Goal: Use online tool/utility: Utilize a website feature to perform a specific function

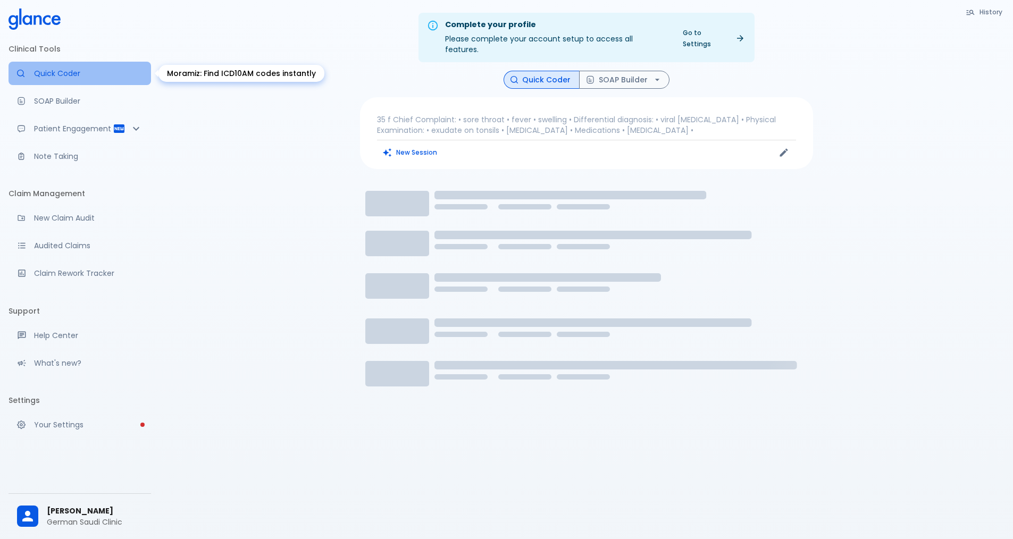
click at [42, 71] on p "Quick Coder" at bounding box center [88, 73] width 109 height 11
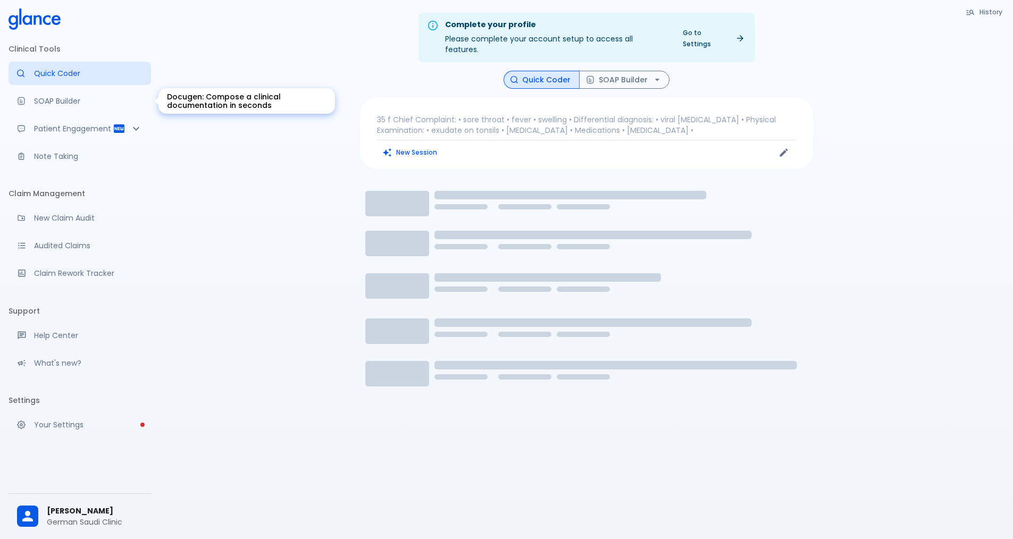
click at [76, 101] on p "SOAP Builder" at bounding box center [88, 101] width 109 height 11
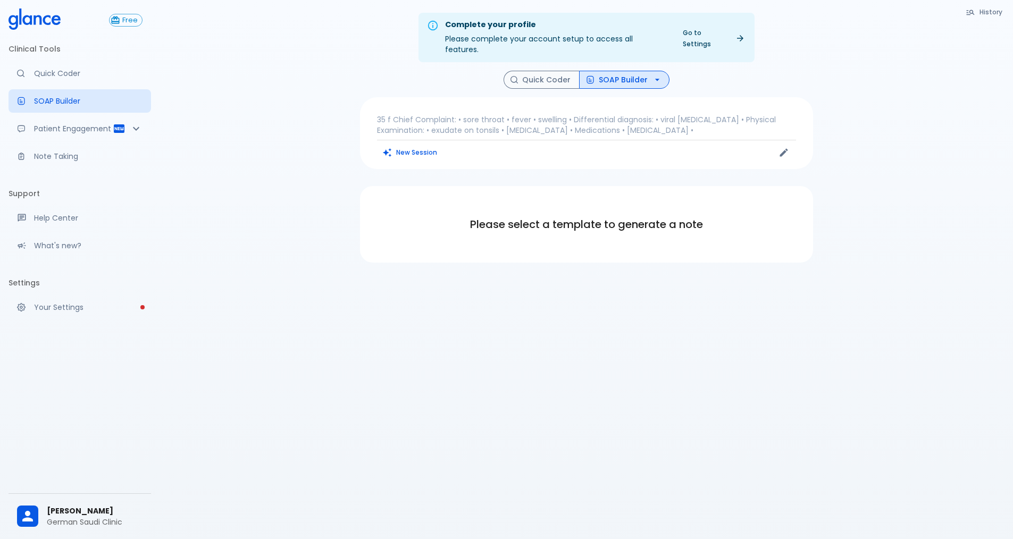
click at [496, 114] on p "35 f Chief Complaint: • sore throat • fever • swelling • Differential diagnosis…" at bounding box center [586, 124] width 419 height 21
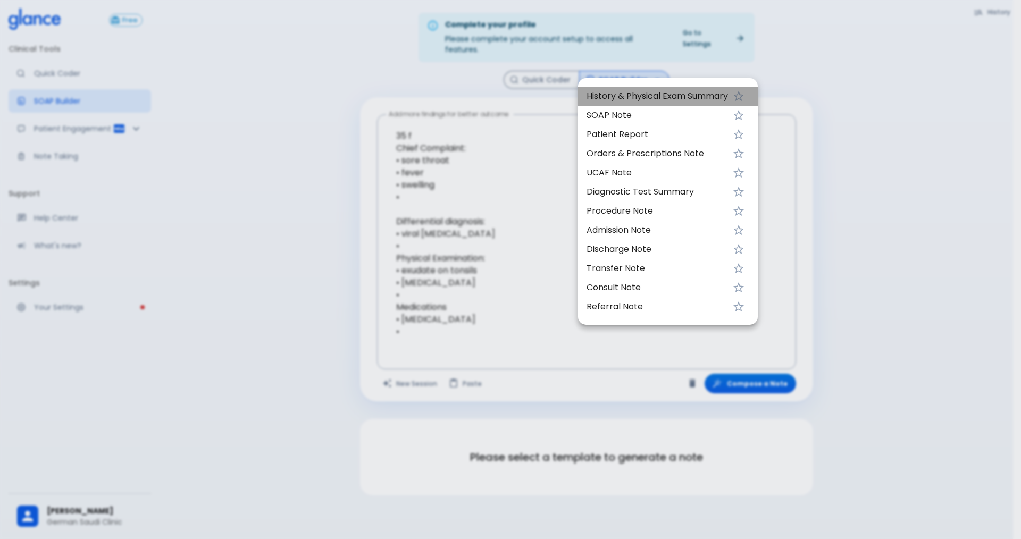
click at [637, 95] on span "History & Physical Exam Summary" at bounding box center [658, 96] width 142 height 13
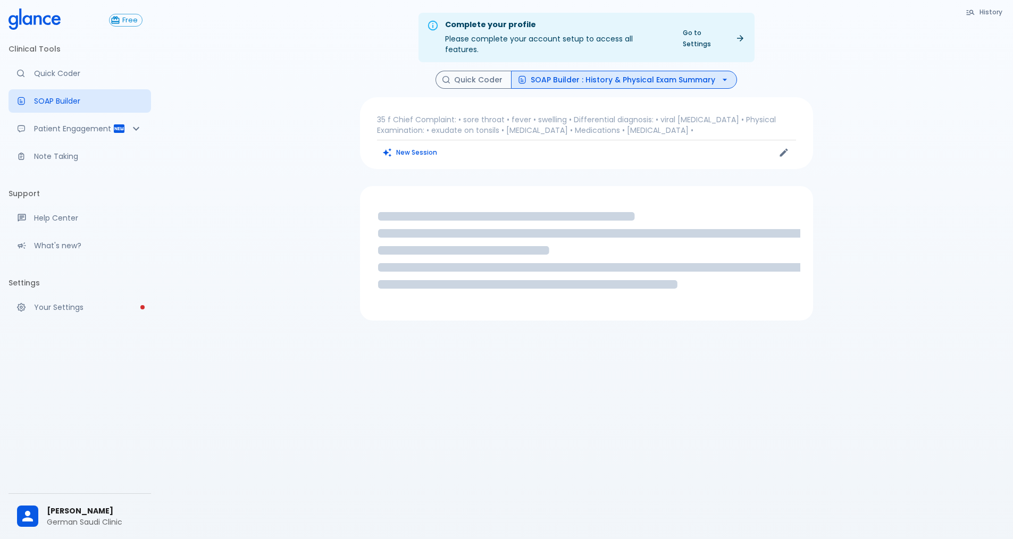
click at [508, 114] on p "35 f Chief Complaint: • sore throat • fever • swelling • Differential diagnosis…" at bounding box center [586, 124] width 419 height 21
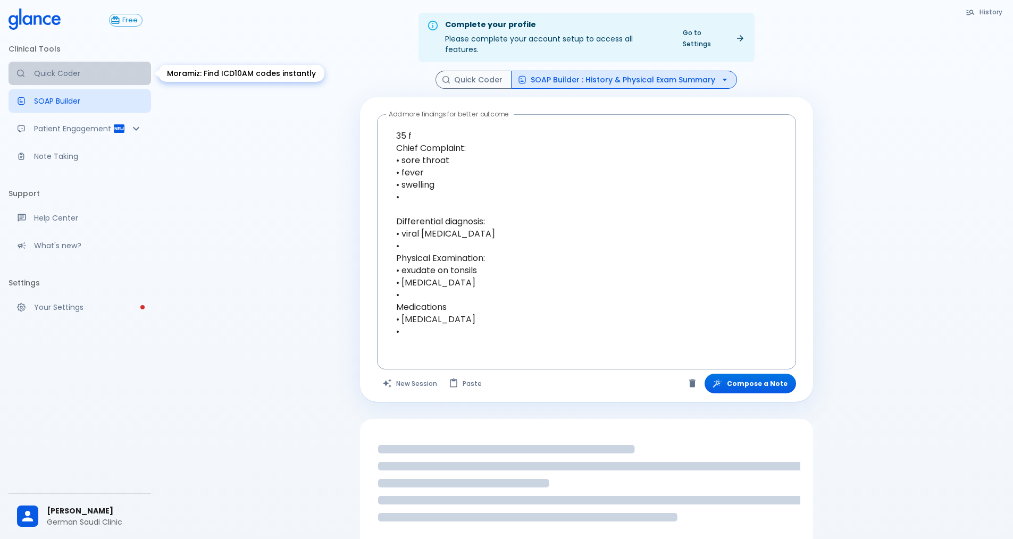
click at [79, 77] on p "Quick Coder" at bounding box center [88, 73] width 109 height 11
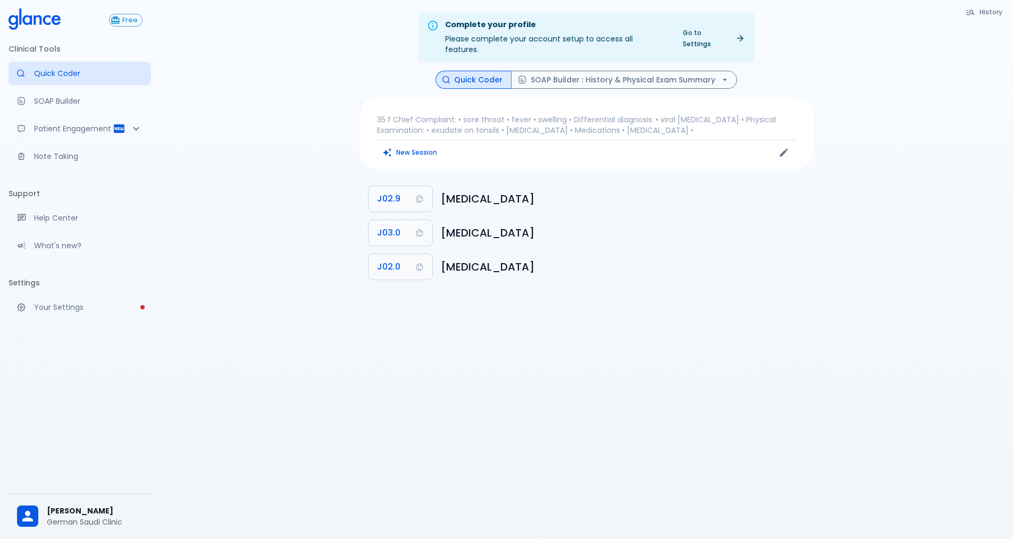
click at [501, 114] on p "35 f Chief Complaint: • sore throat • fever • swelling • Differential diagnosis…" at bounding box center [586, 124] width 419 height 21
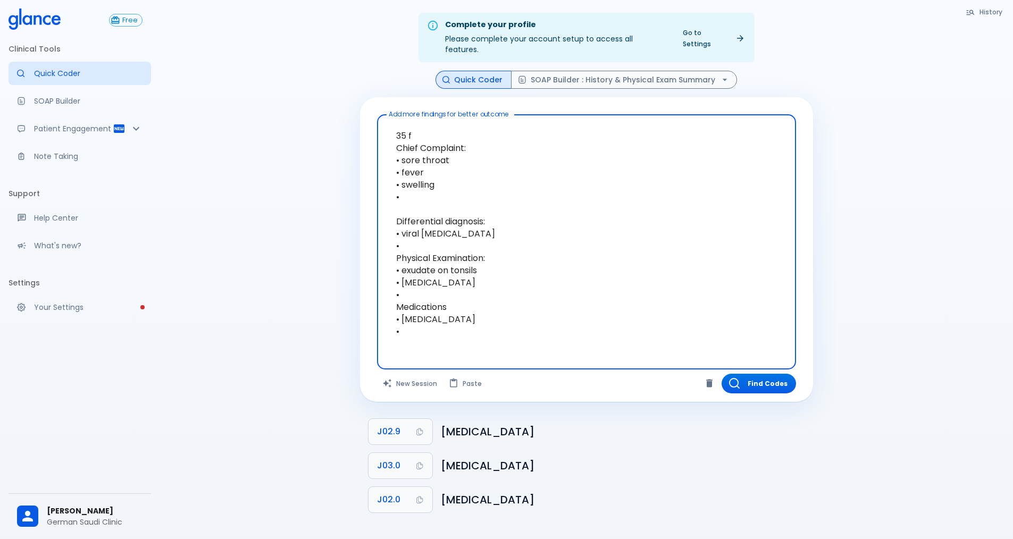
drag, startPoint x: 601, startPoint y: 328, endPoint x: 279, endPoint y: 81, distance: 406.3
click at [279, 81] on div "Complete your profile Please complete your account setup to access all features…" at bounding box center [587, 282] width 854 height 565
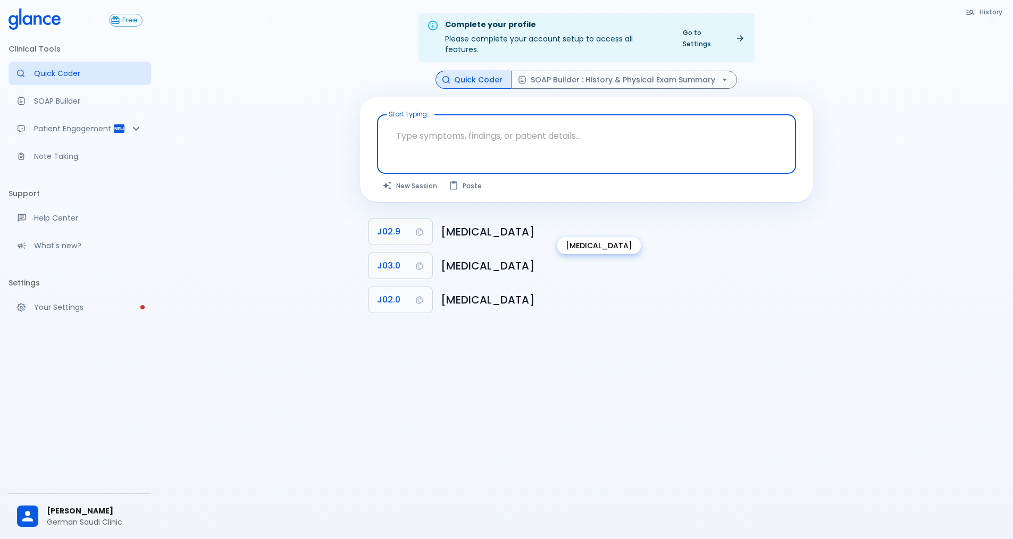
click at [492, 223] on h6 "Acute pharyngitis unspecified" at bounding box center [623, 231] width 364 height 17
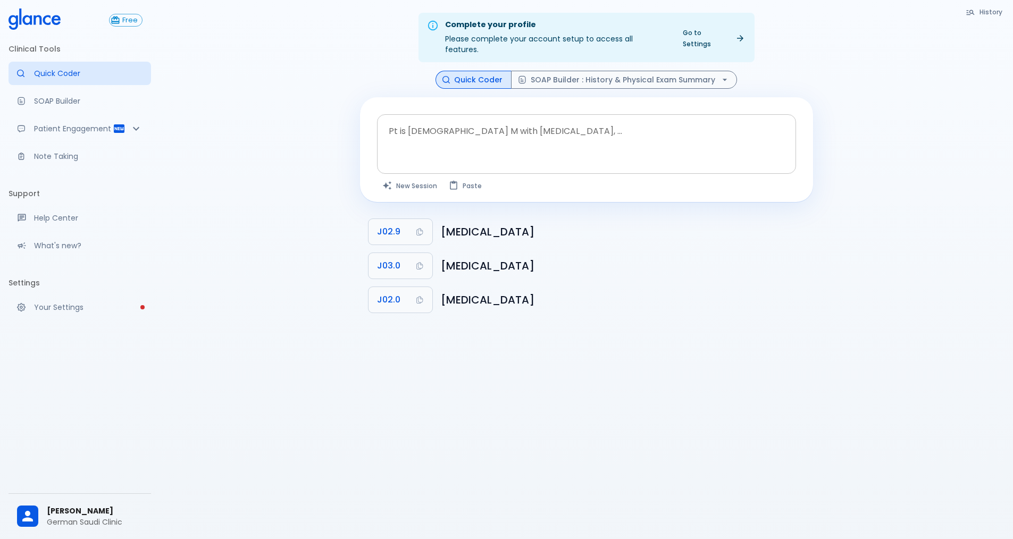
click at [480, 132] on textarea at bounding box center [587, 136] width 404 height 34
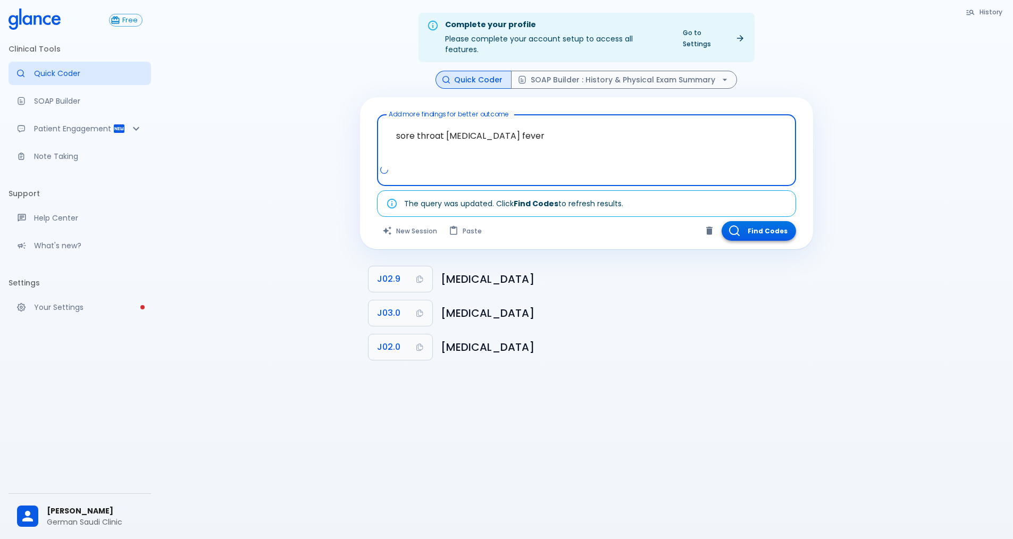
type textarea "sore throat runny nose fever"
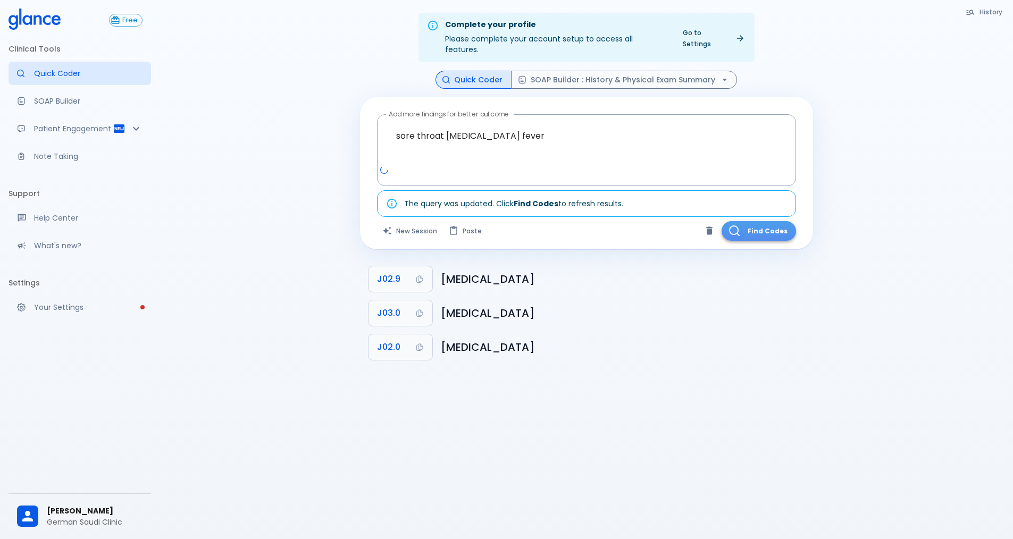
click at [756, 226] on button "Find Codes" at bounding box center [759, 231] width 74 height 20
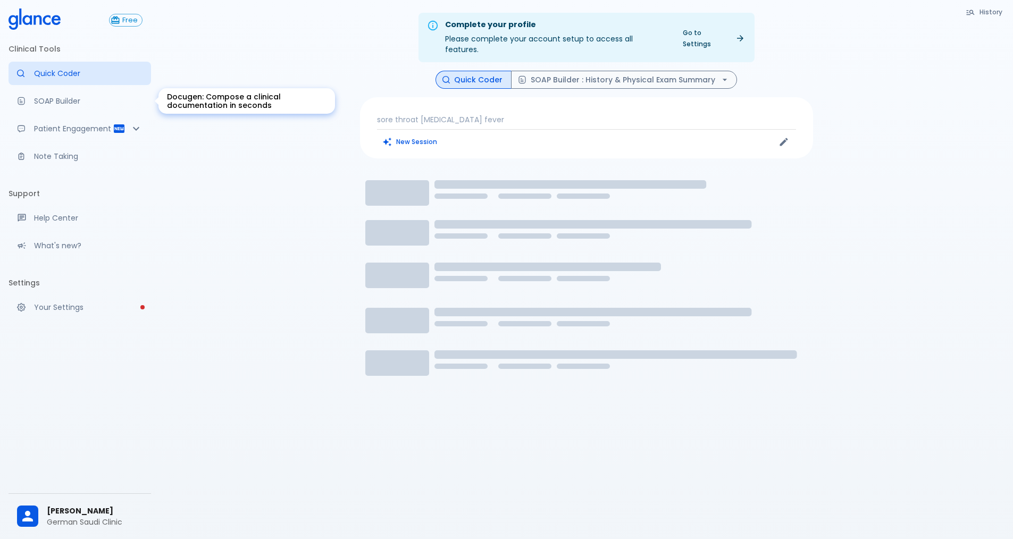
click at [76, 89] on link "SOAP Builder" at bounding box center [80, 100] width 143 height 23
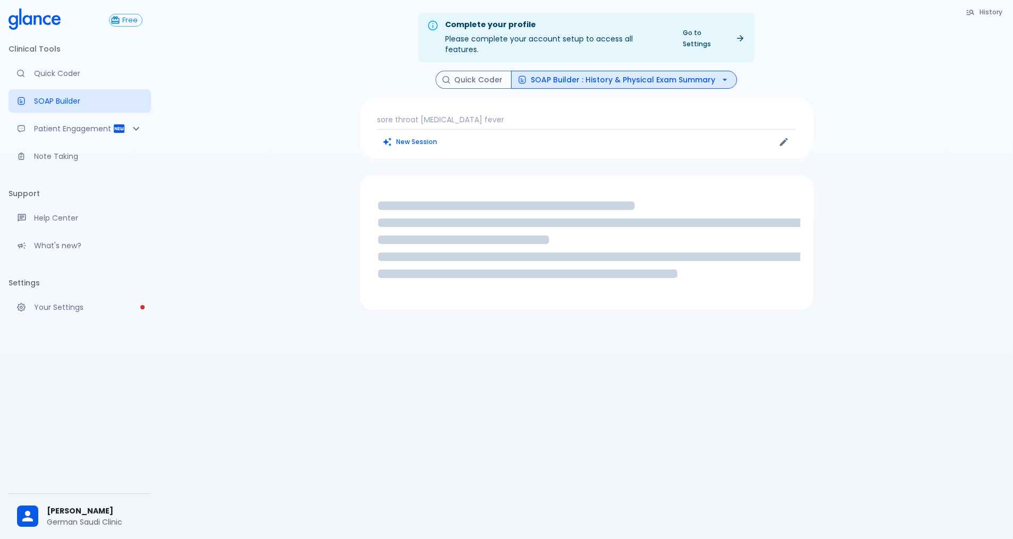
click at [530, 114] on p "sore throat runny nose fever" at bounding box center [586, 119] width 419 height 11
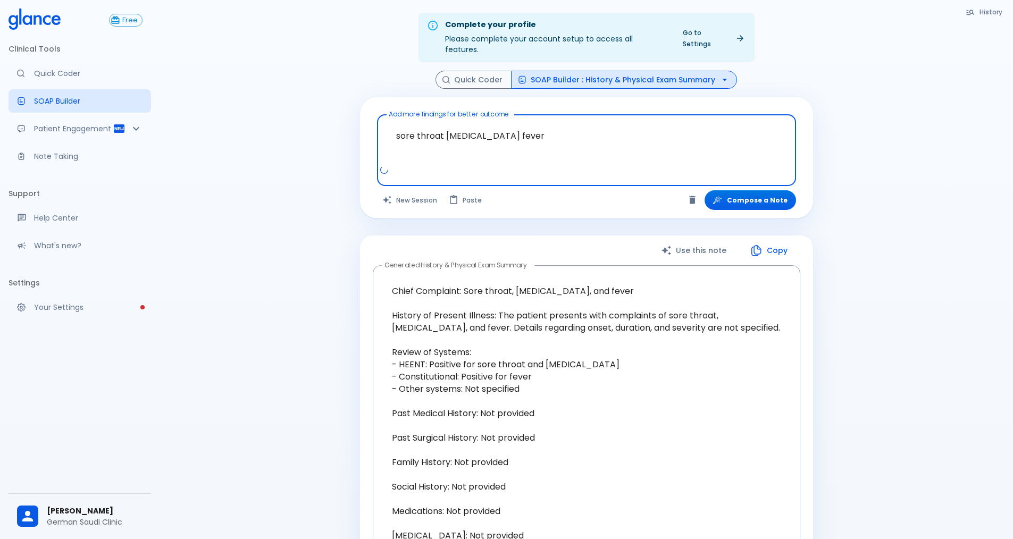
click at [550, 131] on textarea "sore throat runny nose fever" at bounding box center [587, 142] width 404 height 46
click at [753, 193] on button "Compose a Note" at bounding box center [750, 200] width 91 height 20
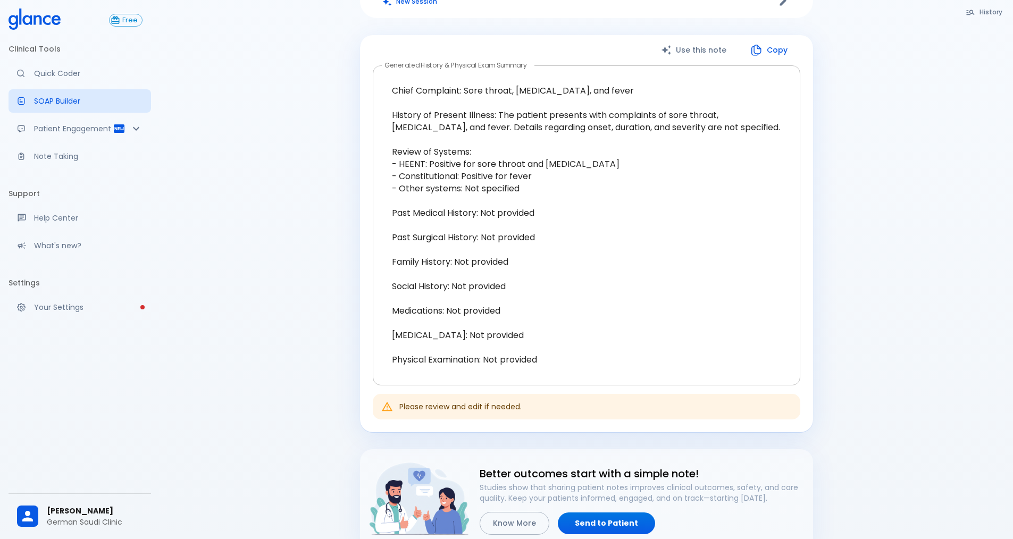
scroll to position [160, 0]
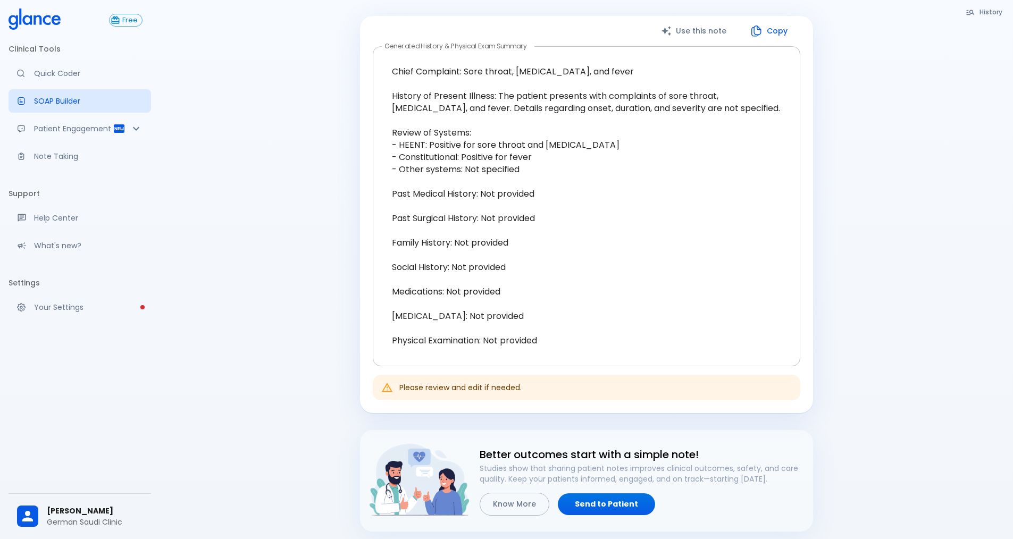
click at [514, 189] on textarea "Chief Complaint: Sore throat, runny nose, and fever History of Present Illness:…" at bounding box center [586, 206] width 413 height 303
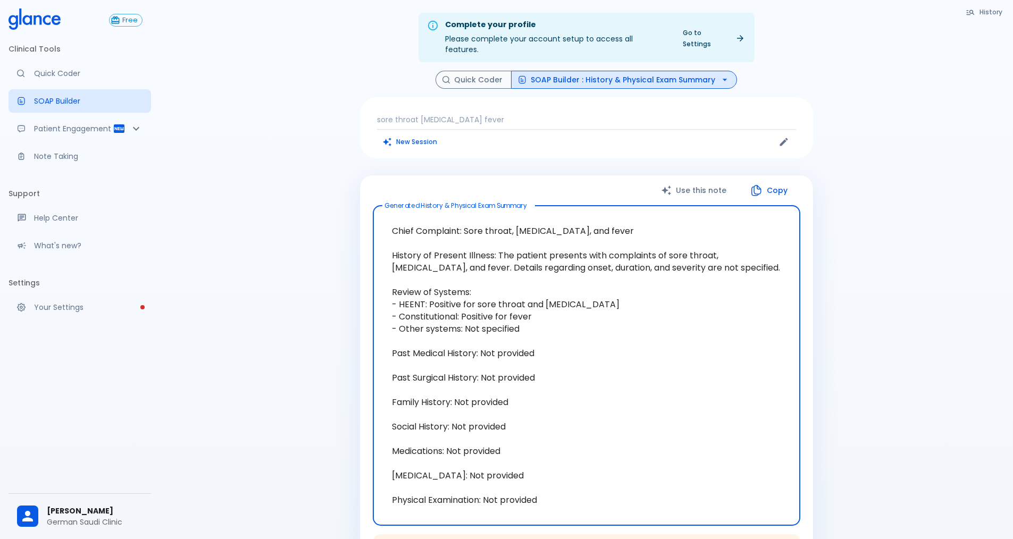
scroll to position [53, 0]
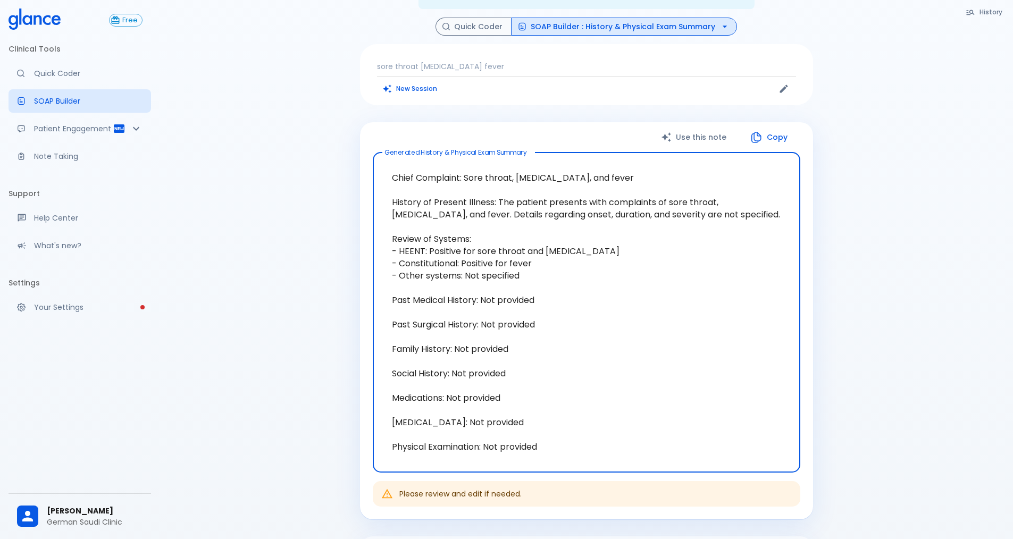
drag, startPoint x: 519, startPoint y: 181, endPoint x: 686, endPoint y: 211, distance: 170.3
click at [686, 211] on textarea "Chief Complaint: Sore throat, runny nose, and fever History of Present Illness:…" at bounding box center [586, 312] width 413 height 303
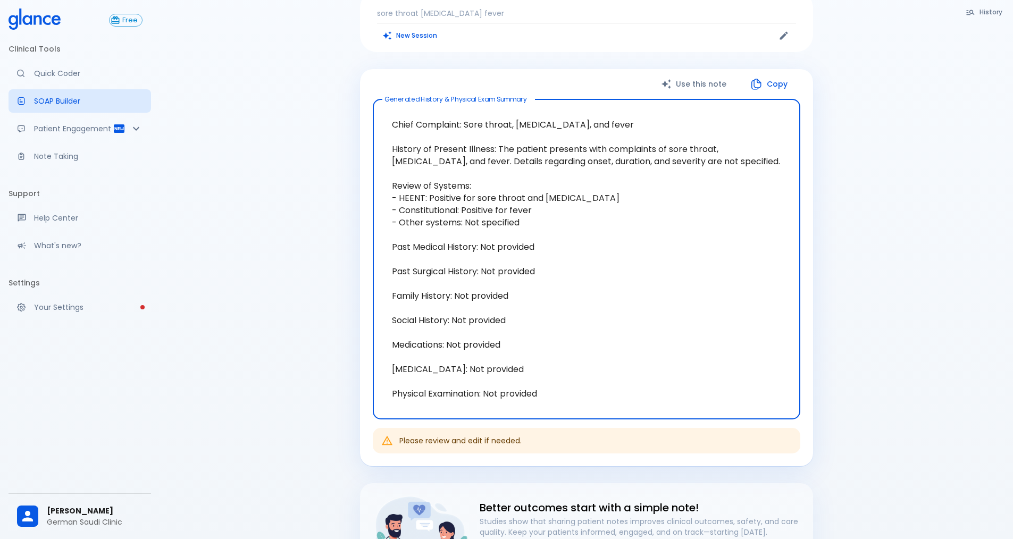
scroll to position [160, 0]
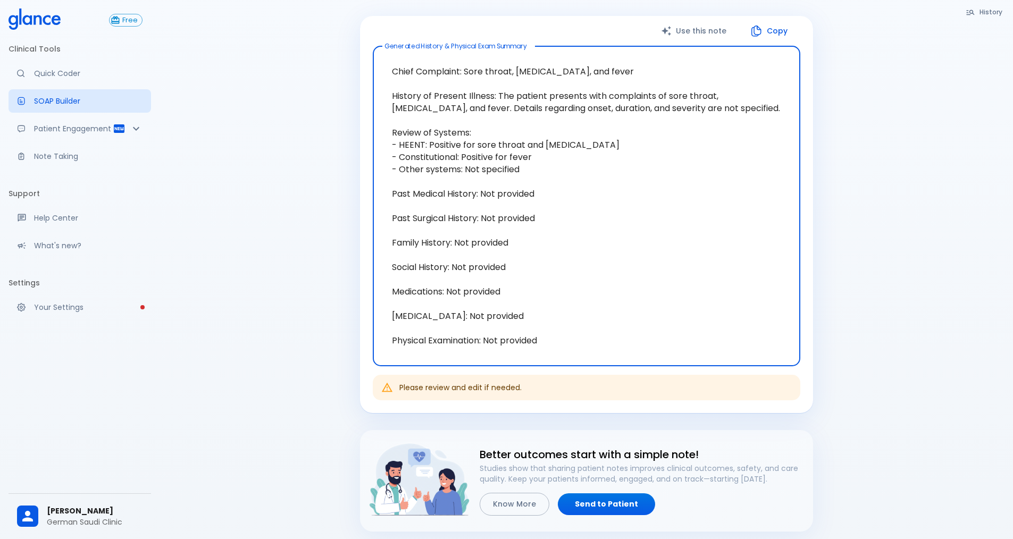
drag, startPoint x: 475, startPoint y: 151, endPoint x: 528, endPoint y: 154, distance: 53.8
click at [528, 154] on textarea "Chief Complaint: Sore throat, runny nose, and fever History of Present Illness:…" at bounding box center [586, 206] width 413 height 303
click at [539, 187] on textarea "Chief Complaint: Sore throat, runny nose, and fever History of Present Illness:…" at bounding box center [586, 206] width 413 height 303
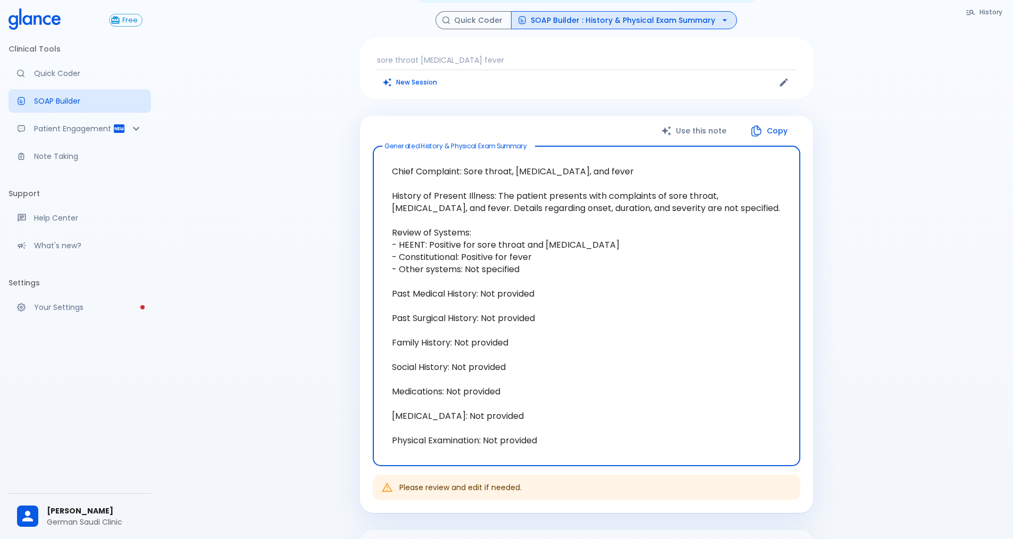
scroll to position [0, 0]
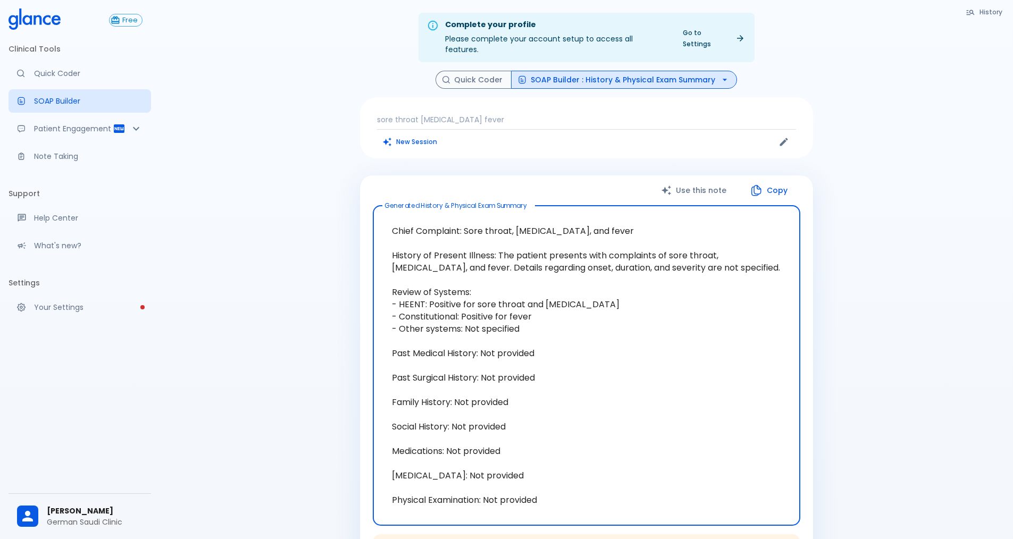
click at [659, 73] on button "SOAP Builder : History & Physical Exam Summary" at bounding box center [624, 80] width 226 height 19
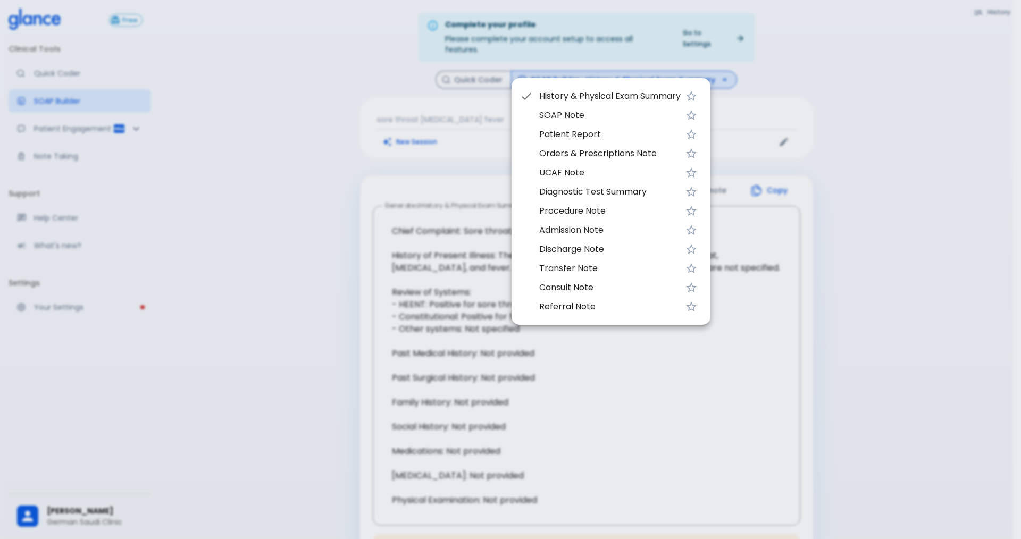
click at [889, 158] on div at bounding box center [510, 269] width 1021 height 539
